Goal: Information Seeking & Learning: Learn about a topic

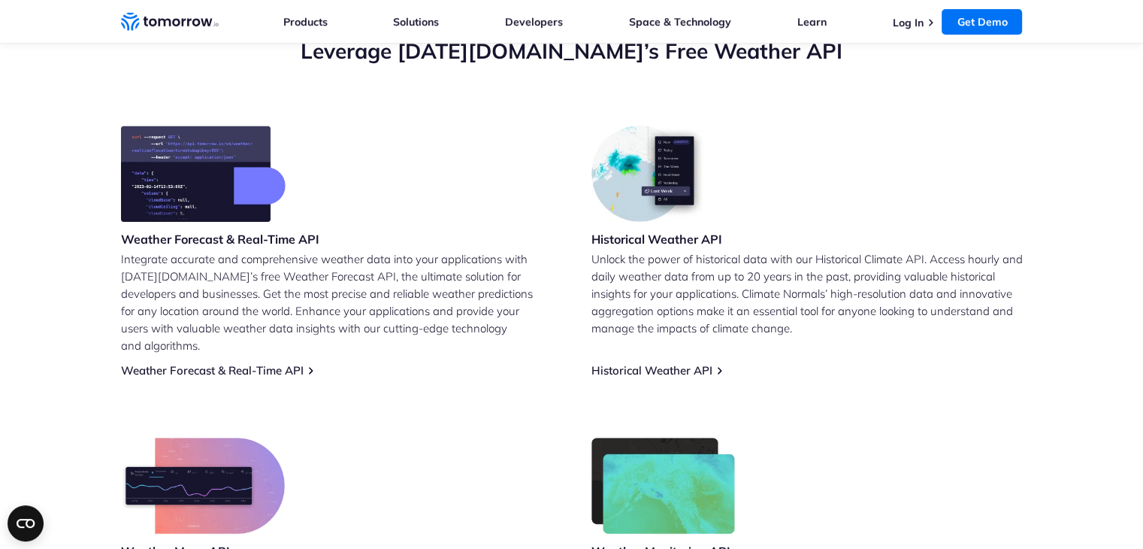
scroll to position [556, 0]
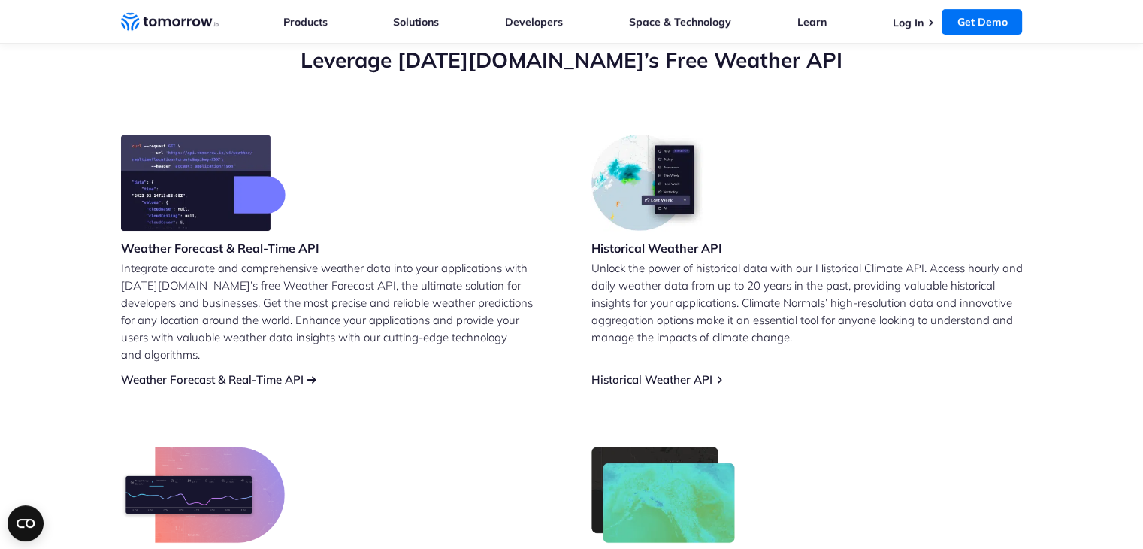
click at [240, 372] on link "Weather Forecast & Real-Time API" at bounding box center [212, 379] width 183 height 14
click at [601, 372] on link "Historical Weather API" at bounding box center [651, 379] width 121 height 14
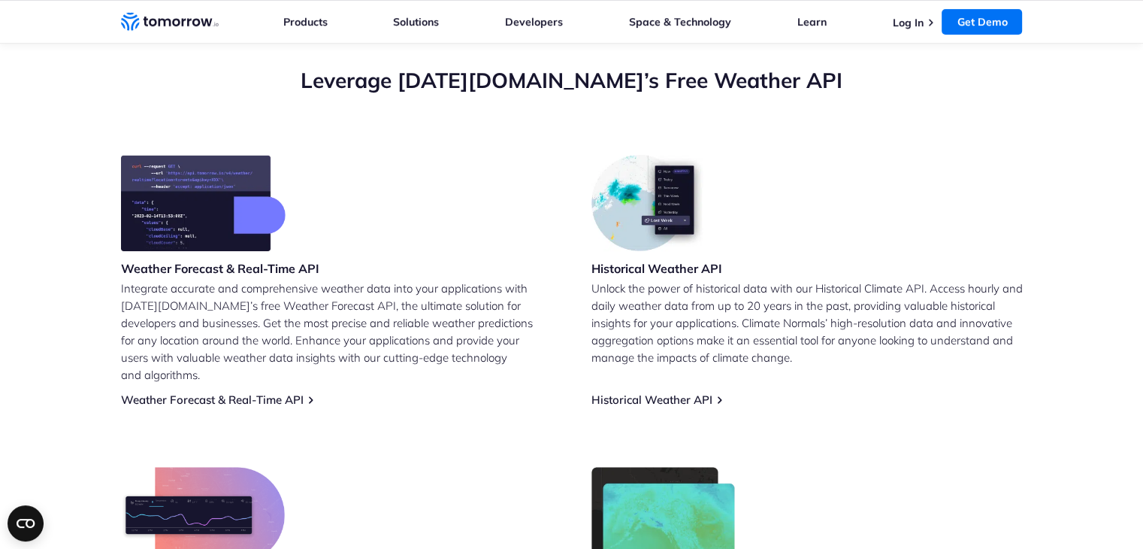
scroll to position [525, 0]
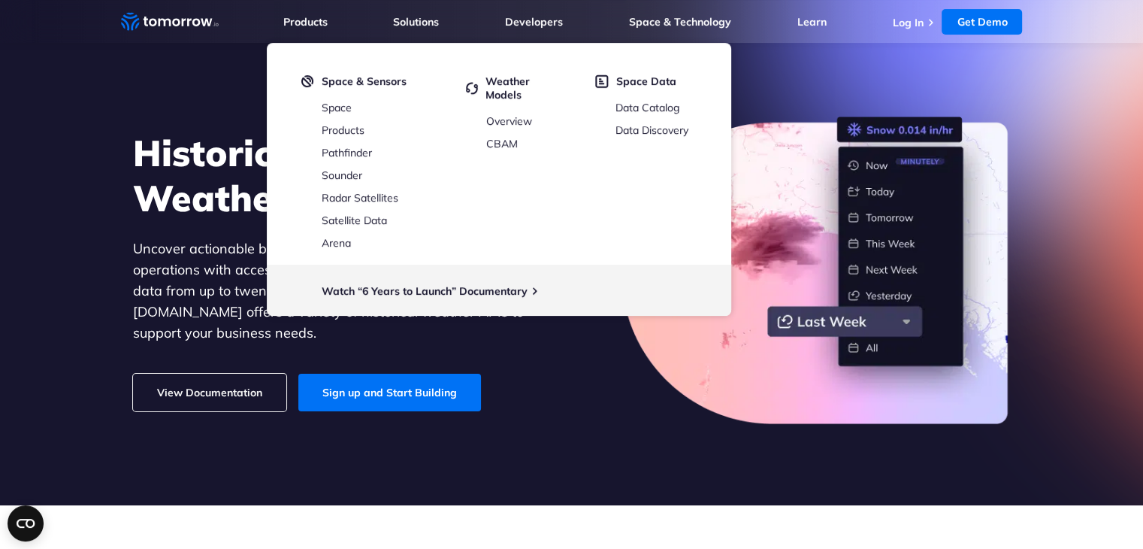
scroll to position [38, 0]
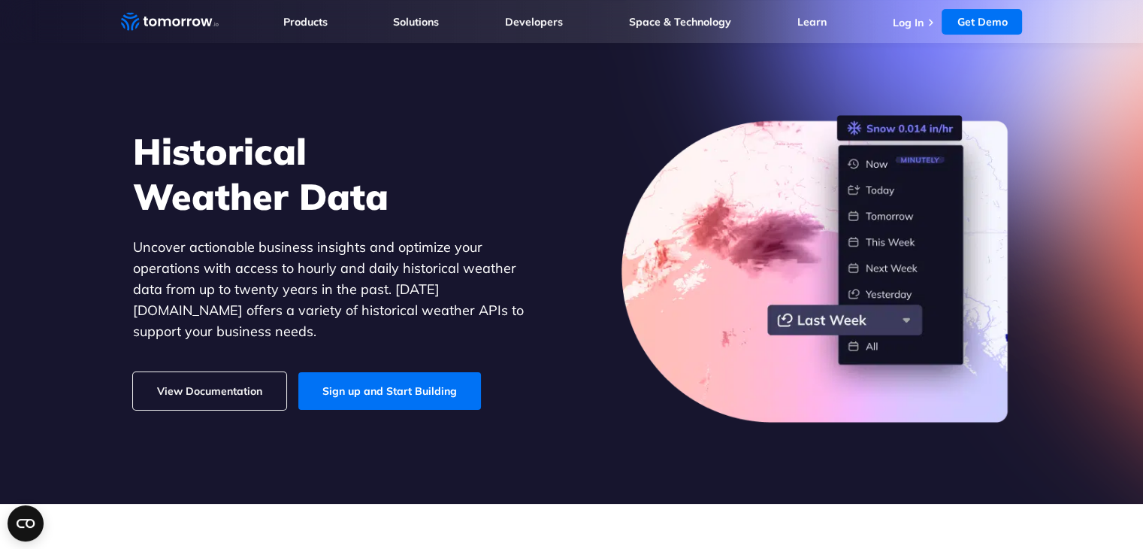
click at [199, 372] on link "View Documentation" at bounding box center [209, 391] width 153 height 38
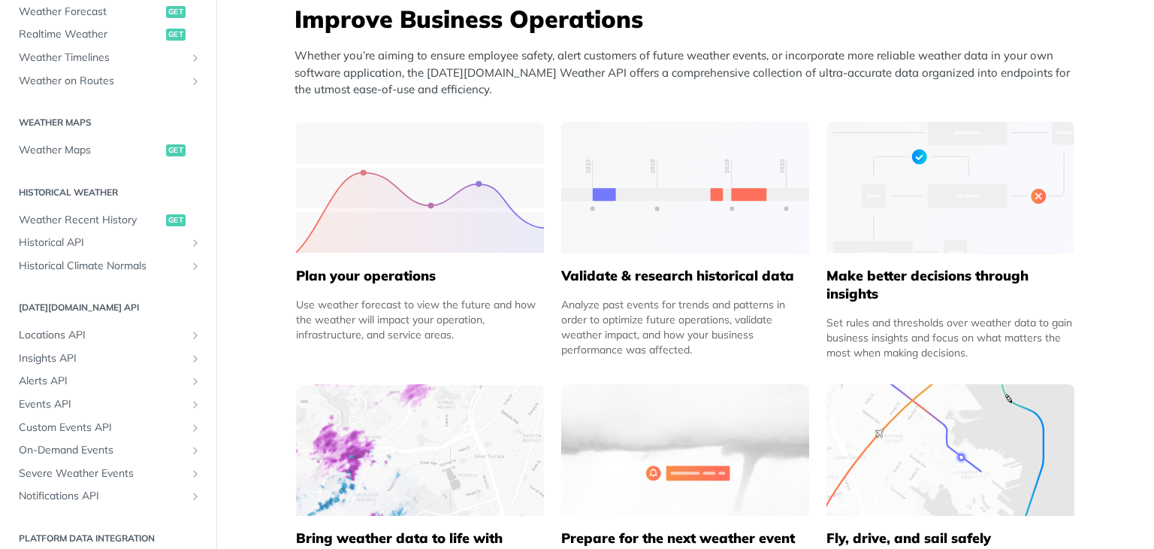
scroll to position [264, 0]
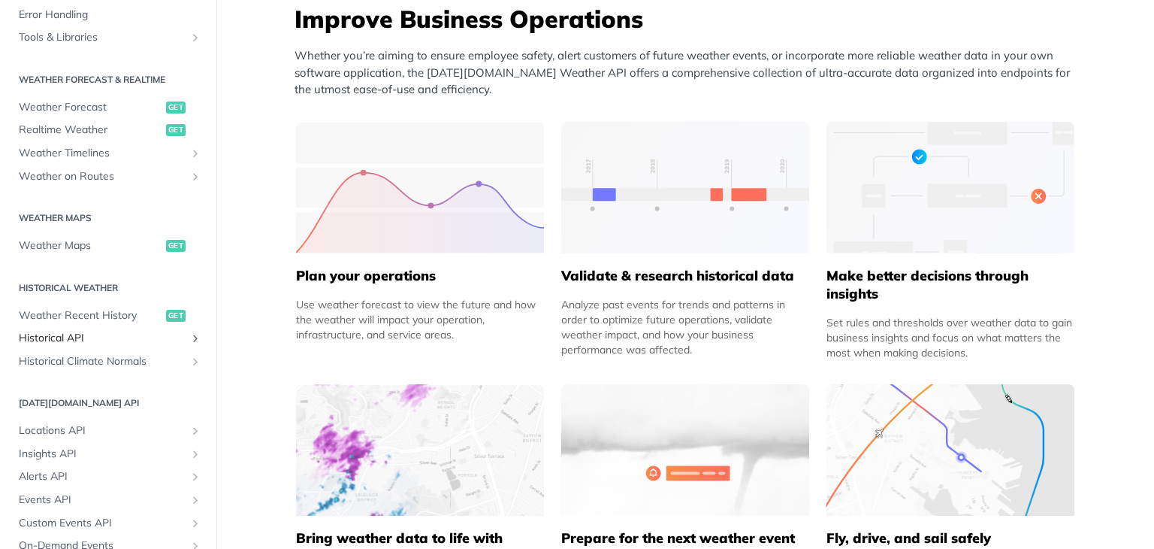
click at [104, 334] on span "Historical API" at bounding box center [102, 338] width 167 height 15
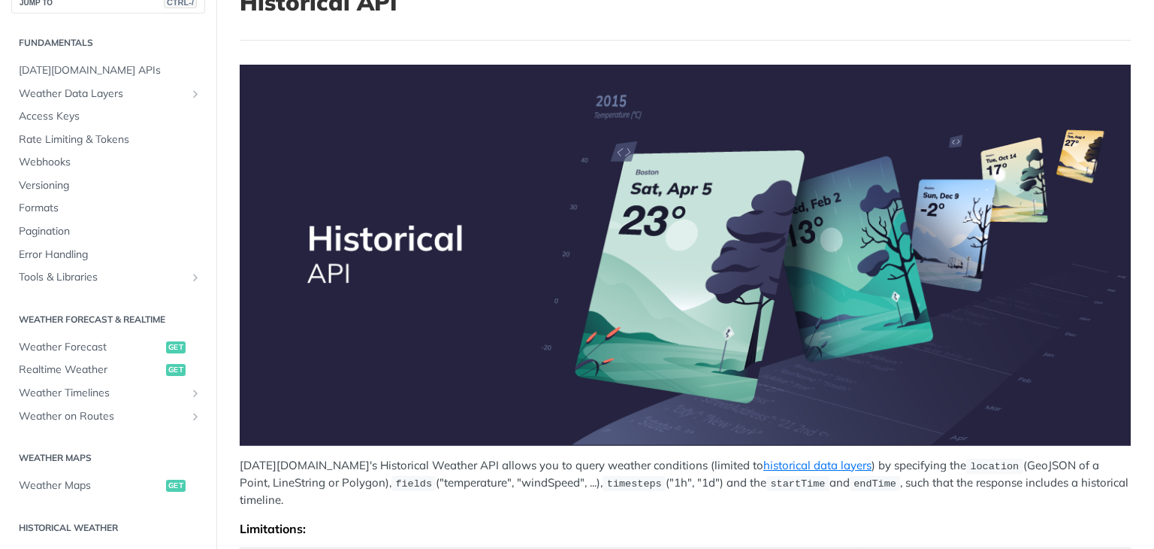
scroll to position [16, 0]
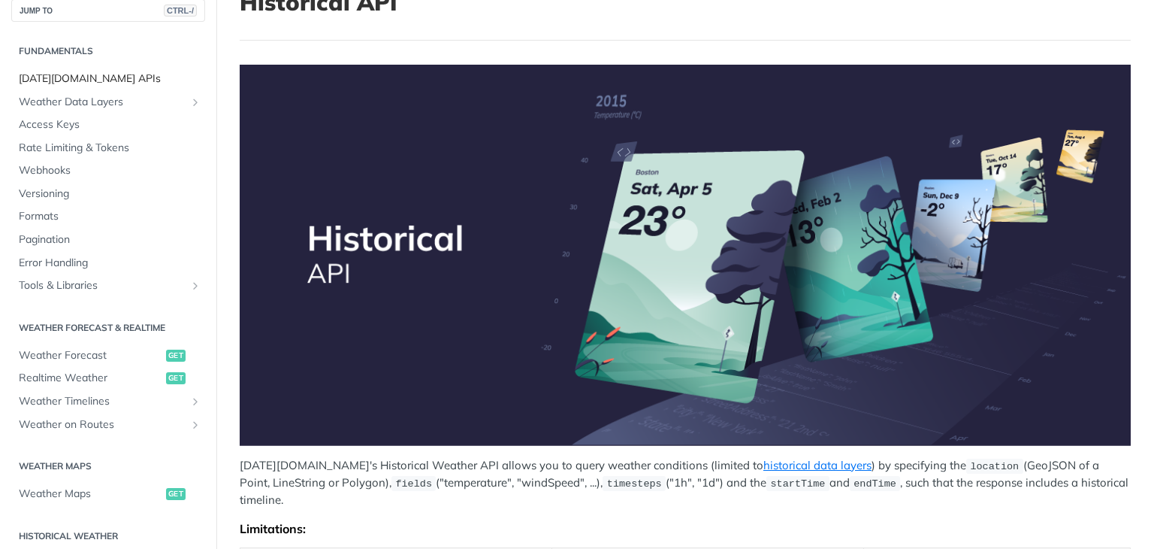
click at [113, 74] on span "Tomorrow.io APIs" at bounding box center [110, 78] width 183 height 15
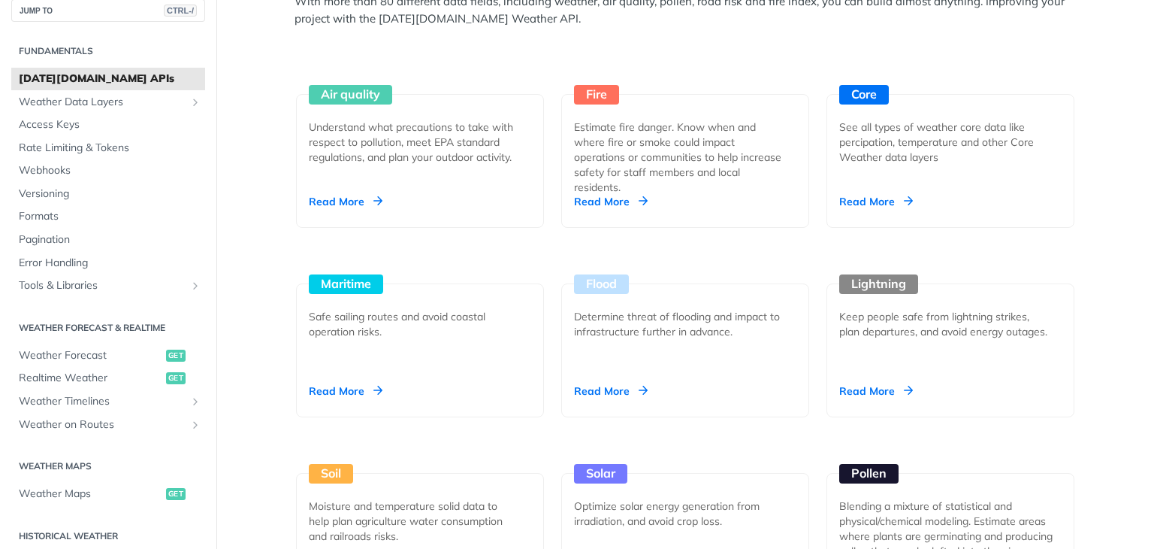
scroll to position [1440, 0]
